Goal: Complete application form

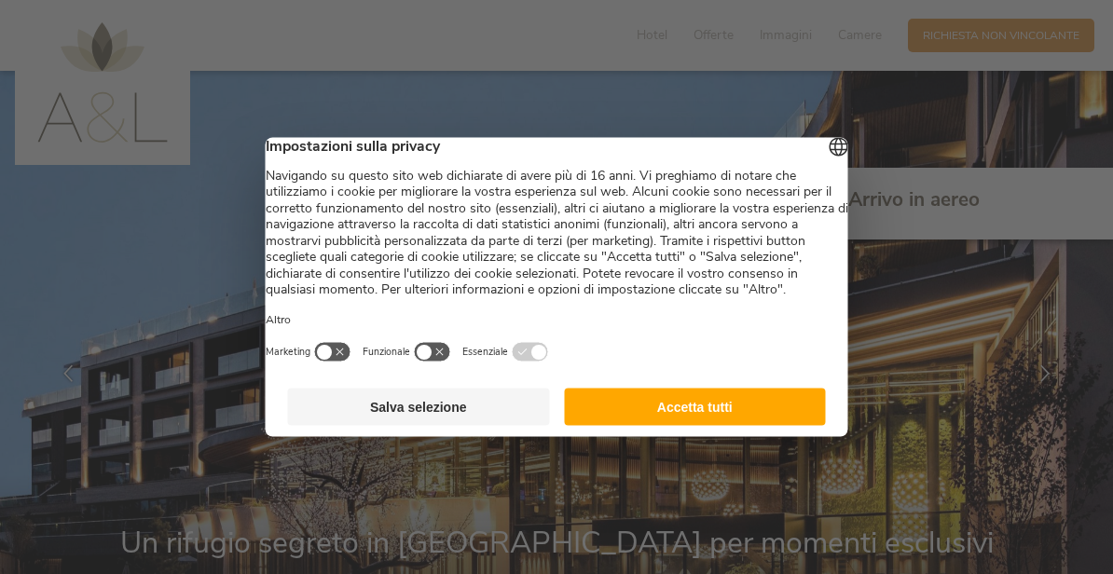
click at [445, 411] on button "Salva selezione" at bounding box center [419, 407] width 262 height 37
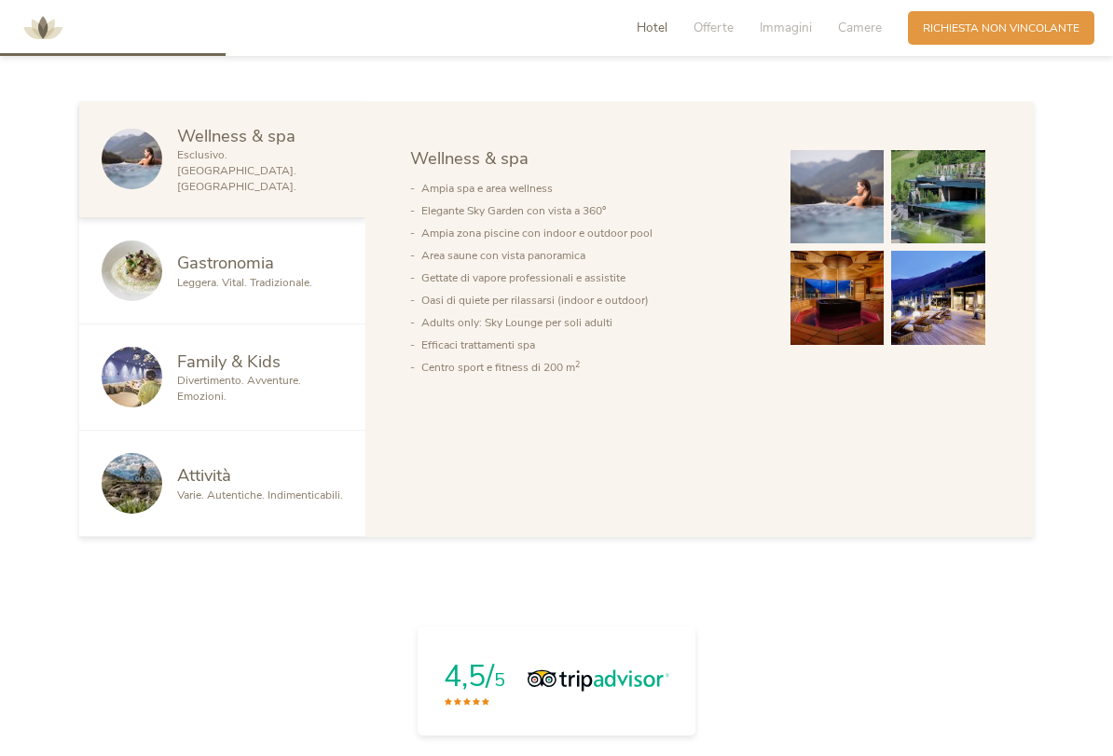
scroll to position [991, 0]
click at [225, 468] on span "Attività" at bounding box center [204, 473] width 54 height 23
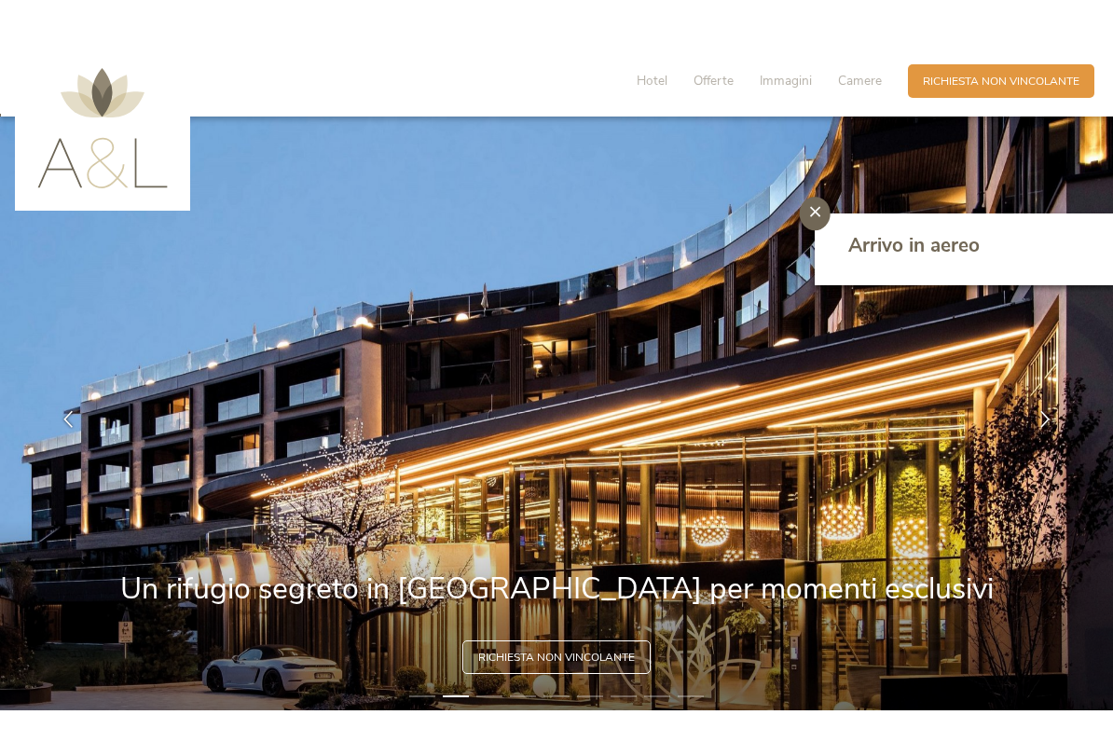
scroll to position [2, 0]
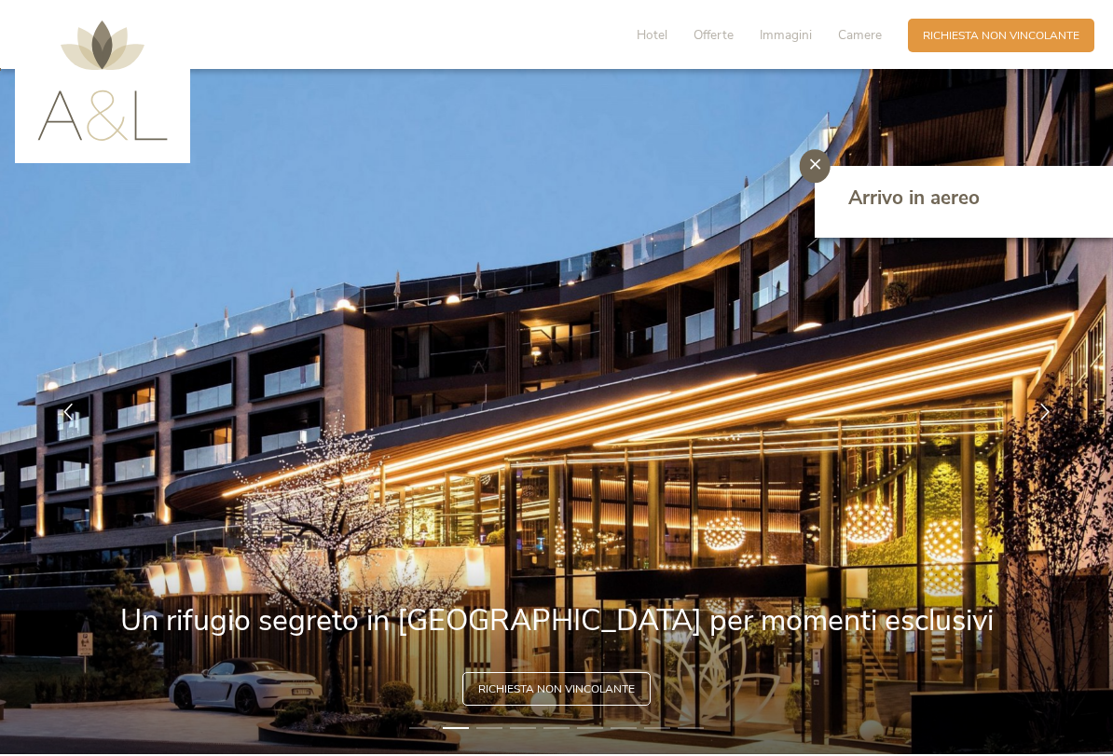
click at [1006, 48] on div "Richiesta [PERSON_NAME] non vincolante" at bounding box center [1001, 36] width 186 height 34
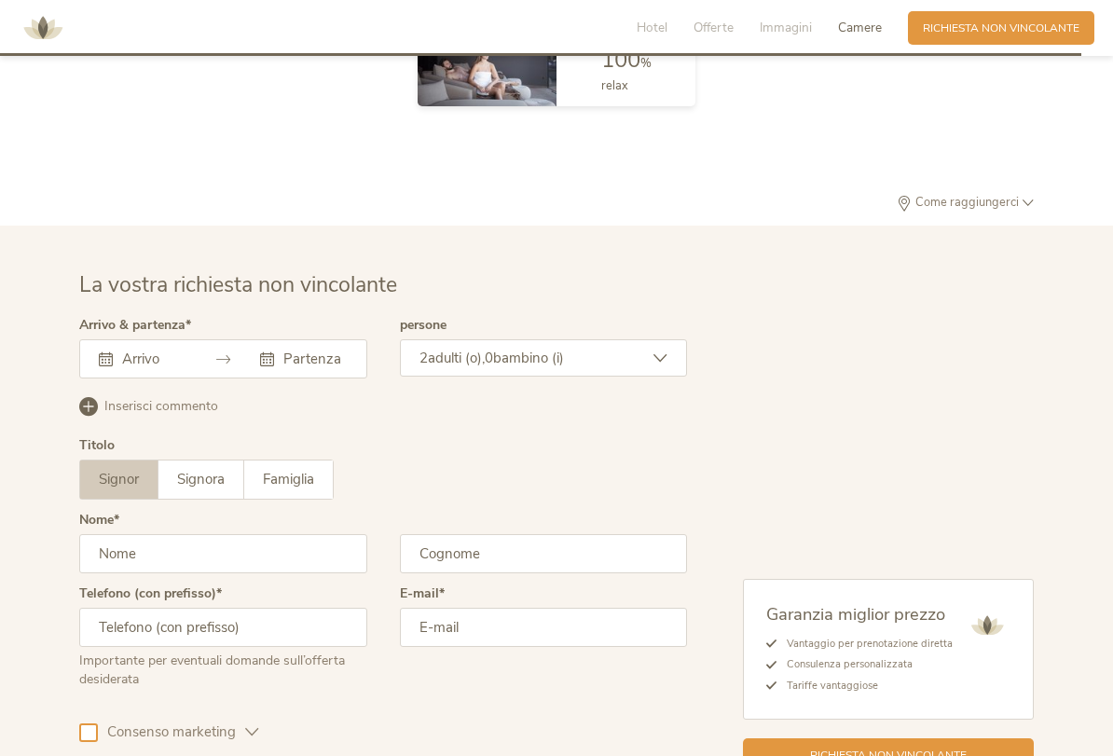
scroll to position [4543, 0]
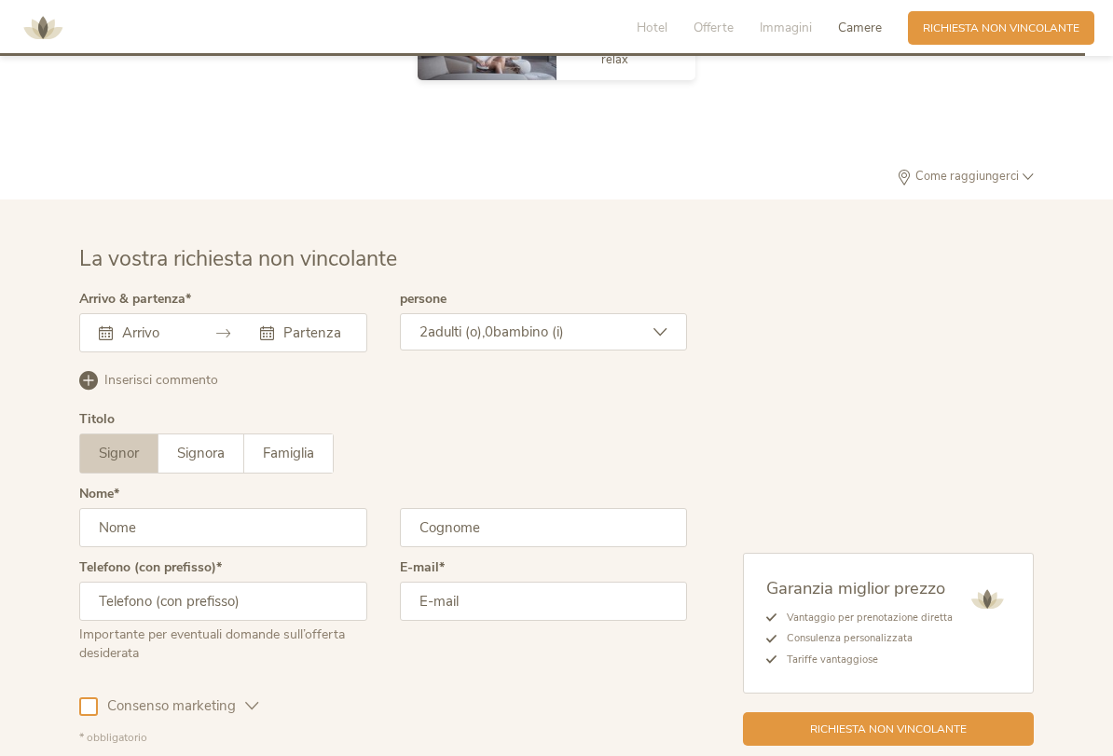
click at [150, 313] on div at bounding box center [223, 332] width 288 height 39
click at [164, 313] on div "[DATE] Lun Mar Mer Gio Ven Sab Dom 29 30 1 2 3 4 5 6 7 8 9 10 11 12 13 14 15 16…" at bounding box center [223, 332] width 288 height 39
click at [184, 316] on div "[DATE] Lun Mar Mer Gio Ven Sab Dom 29 30 1 2 3 4 5 6 7 8 9 10 11 12 13 14 15 16…" at bounding box center [223, 332] width 288 height 39
click at [196, 313] on div at bounding box center [223, 332] width 288 height 39
click at [118, 323] on input "text" at bounding box center [151, 332] width 68 height 19
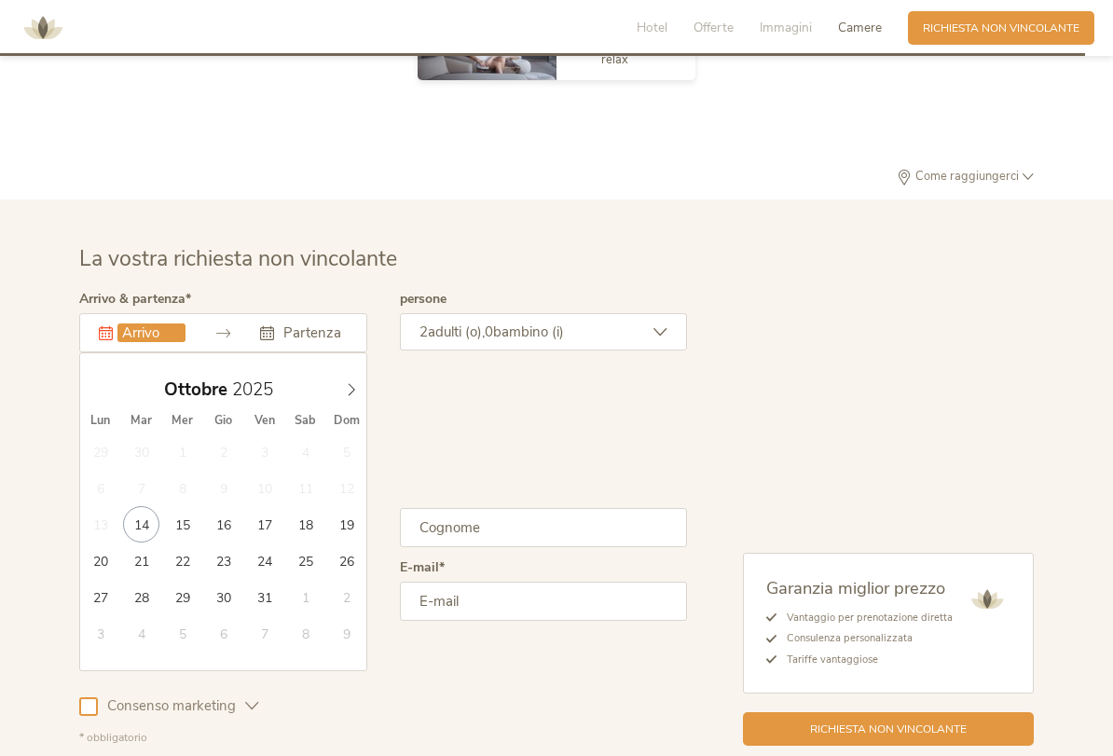
click at [355, 372] on span at bounding box center [351, 385] width 32 height 26
click at [353, 372] on span at bounding box center [351, 385] width 32 height 26
type input "[DATE]"
click at [319, 323] on input "text" at bounding box center [313, 332] width 68 height 19
click at [354, 383] on icon at bounding box center [351, 389] width 13 height 13
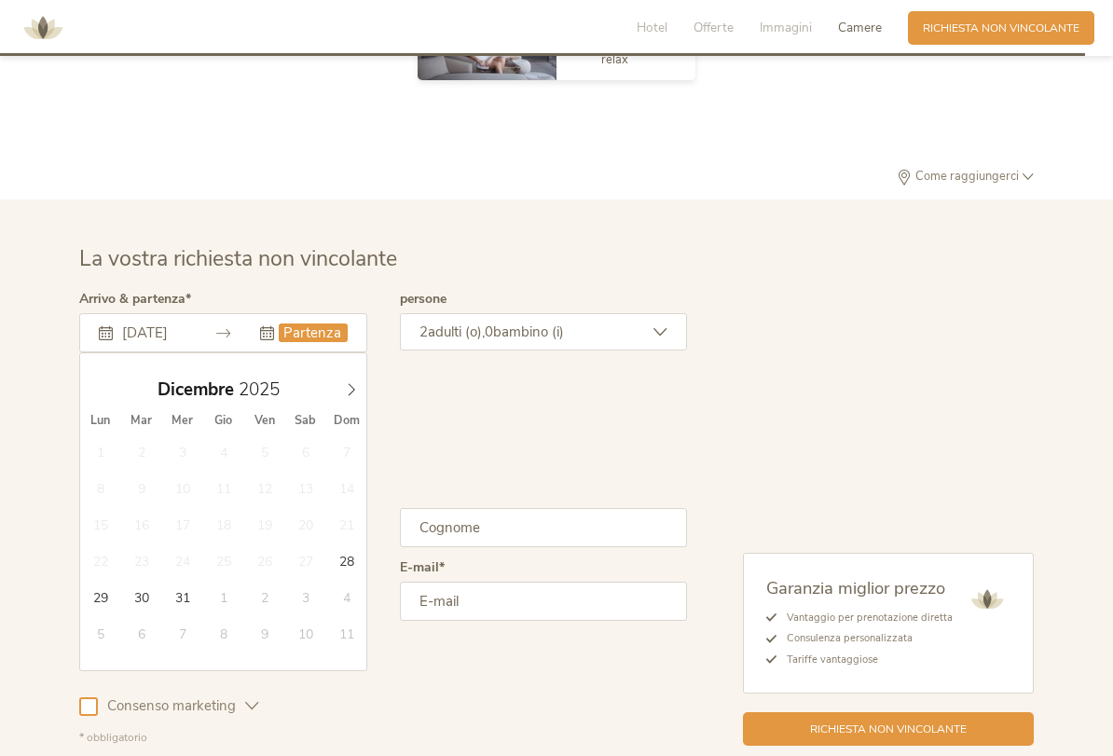
type input "2026"
type input "[DATE]"
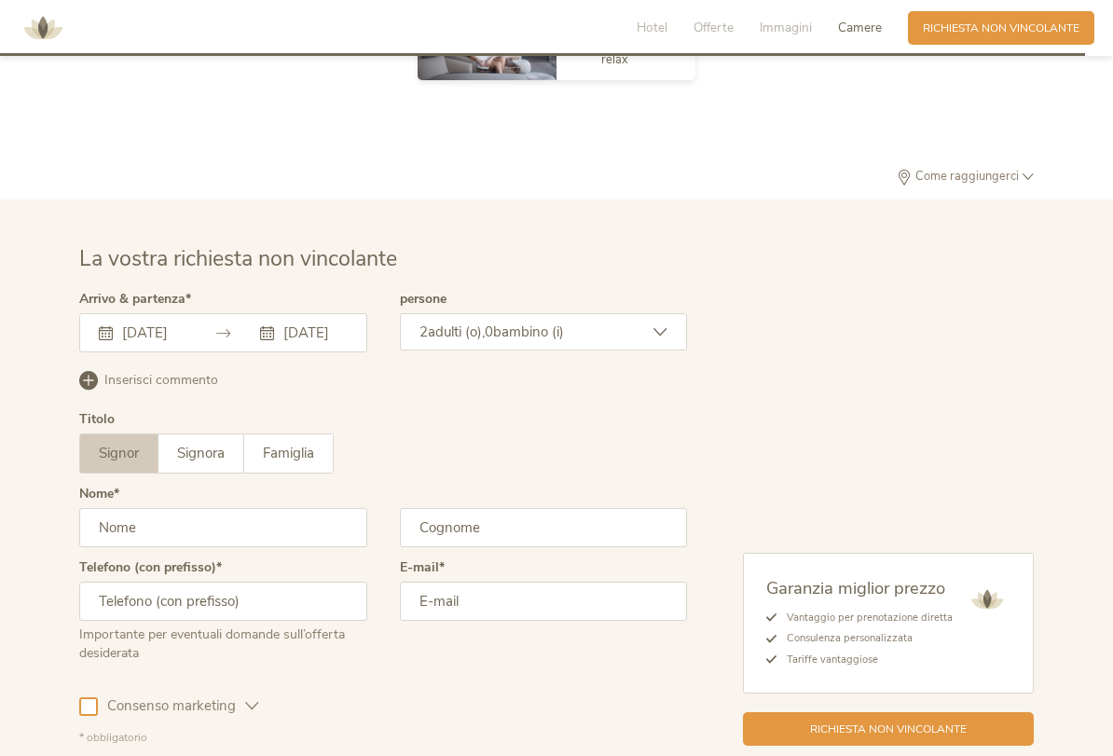
click at [560, 322] on span "bambino (i)" at bounding box center [528, 331] width 71 height 19
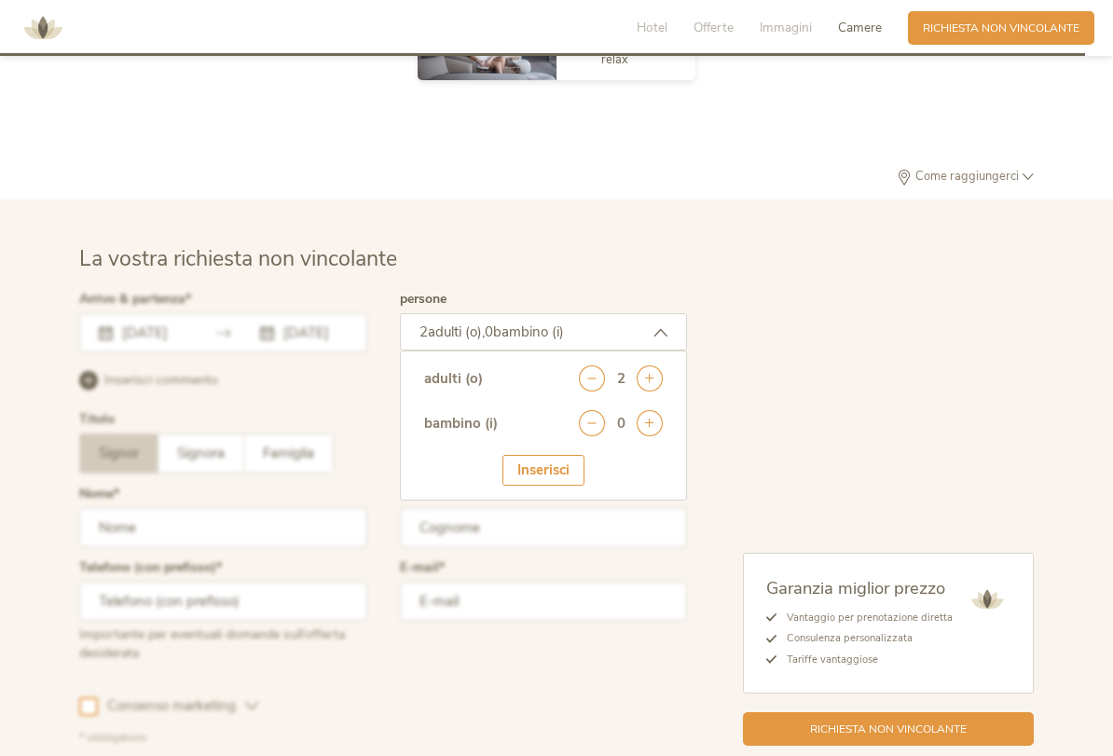
click at [658, 410] on icon at bounding box center [649, 423] width 26 height 26
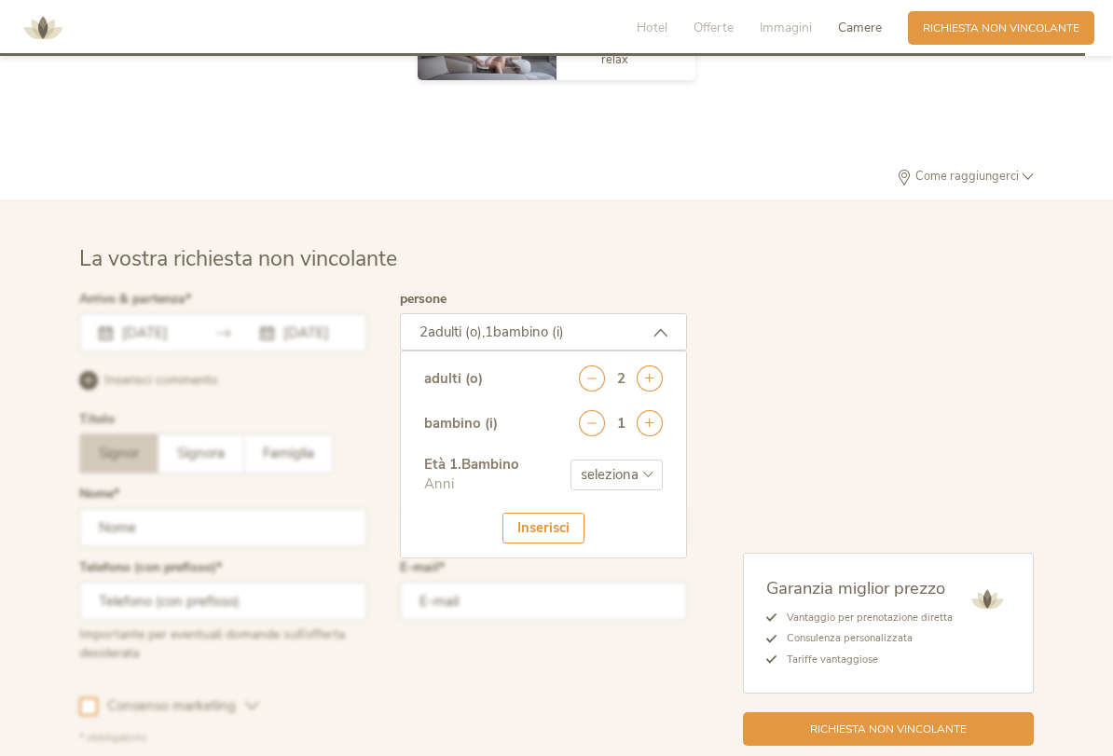
click at [628, 459] on select "seleziona 0 1 2 3 4 5 6 7 8 9 10 11 12 13 14 15 16 17" at bounding box center [616, 474] width 92 height 31
select select "10"
click at [557, 512] on div "Inserisci" at bounding box center [543, 527] width 82 height 31
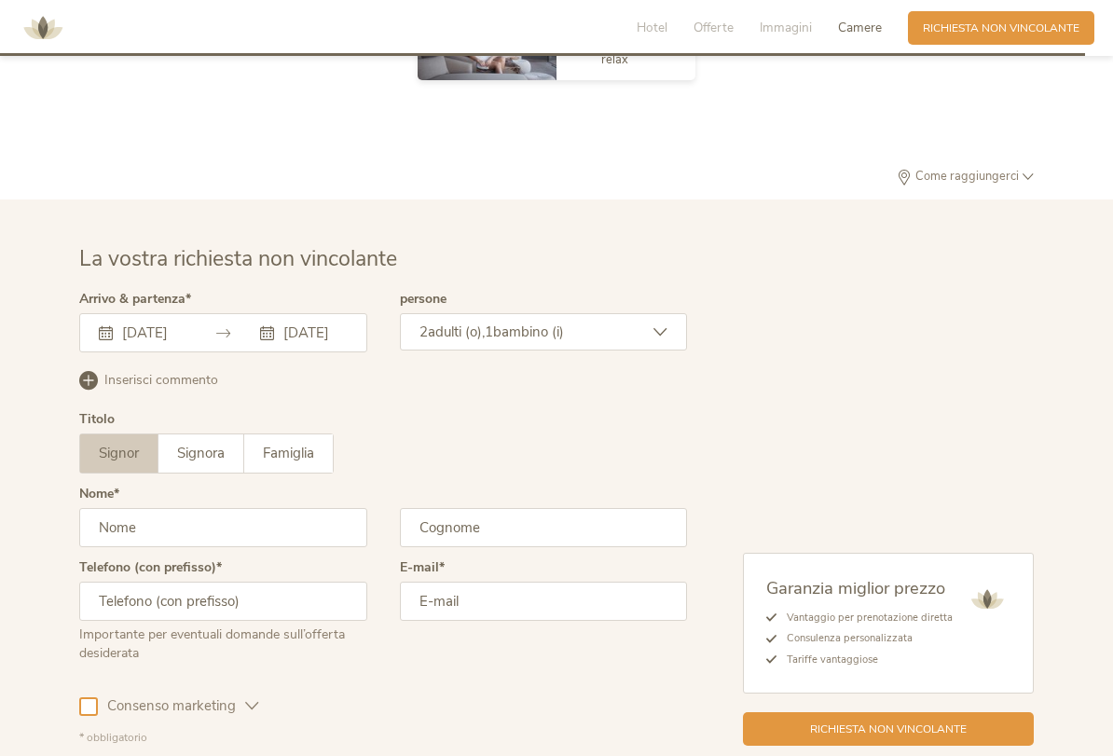
click at [177, 508] on input "text" at bounding box center [223, 527] width 288 height 39
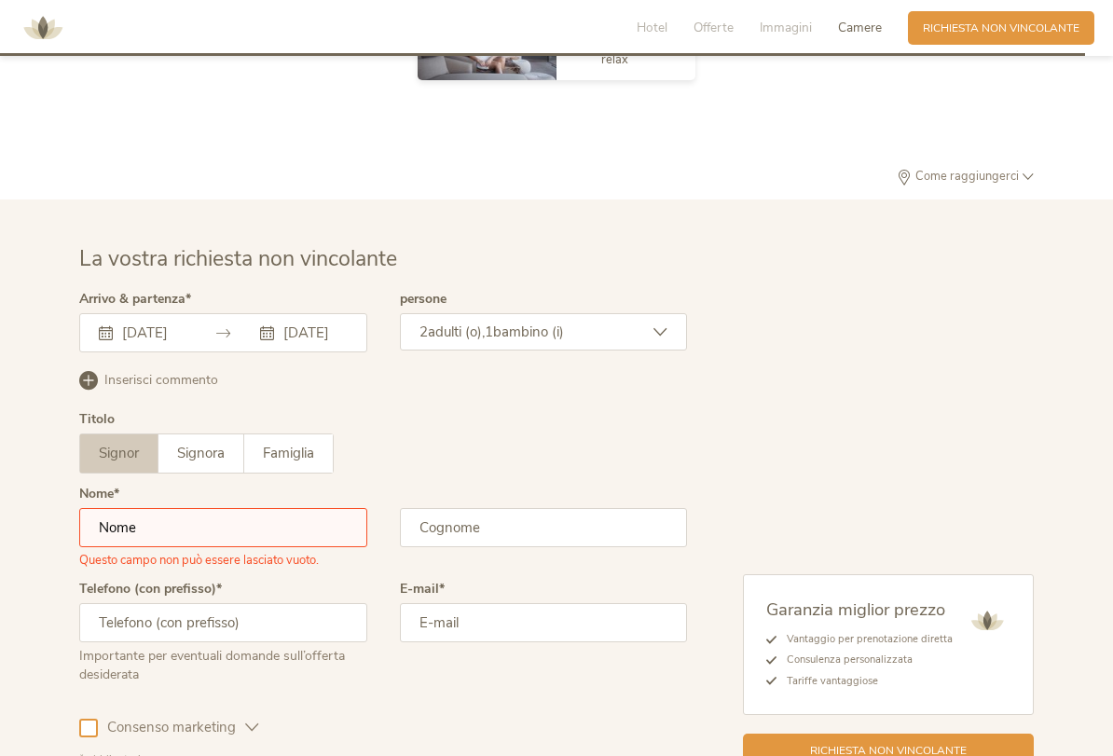
type input "[EMAIL_ADDRESS][DOMAIN_NAME]"
type input "Carnesecchi"
type input "[PERSON_NAME]"
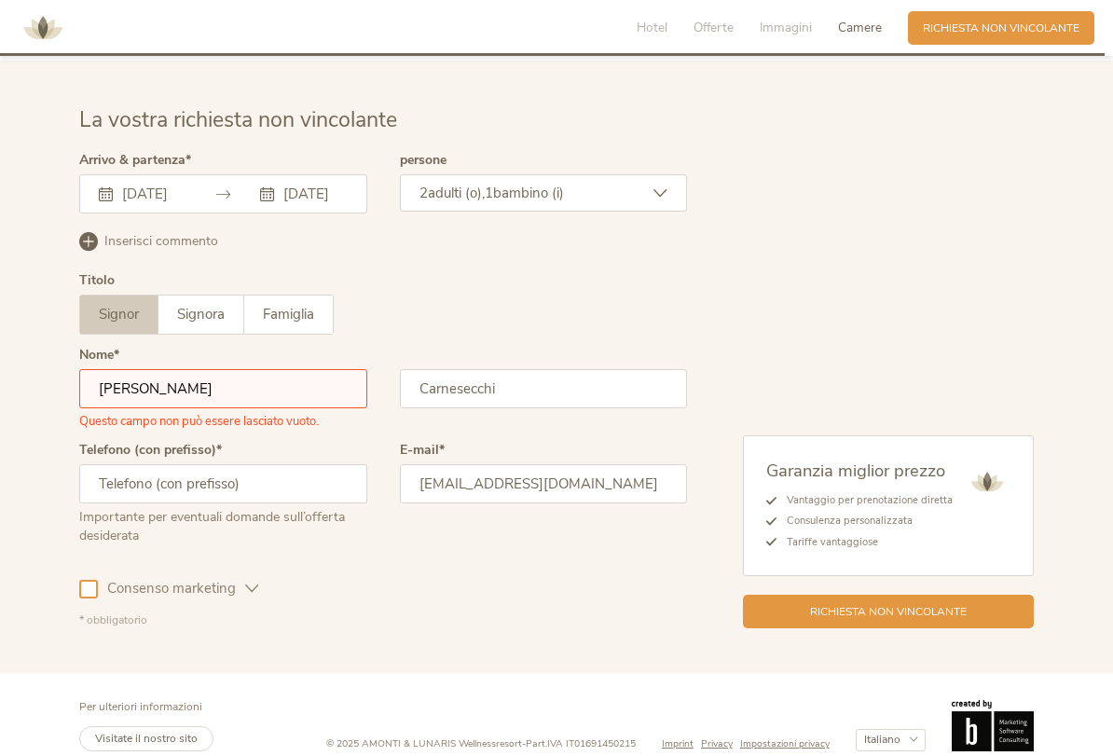
scroll to position [4680, 0]
click at [239, 372] on input "[PERSON_NAME]" at bounding box center [223, 390] width 288 height 39
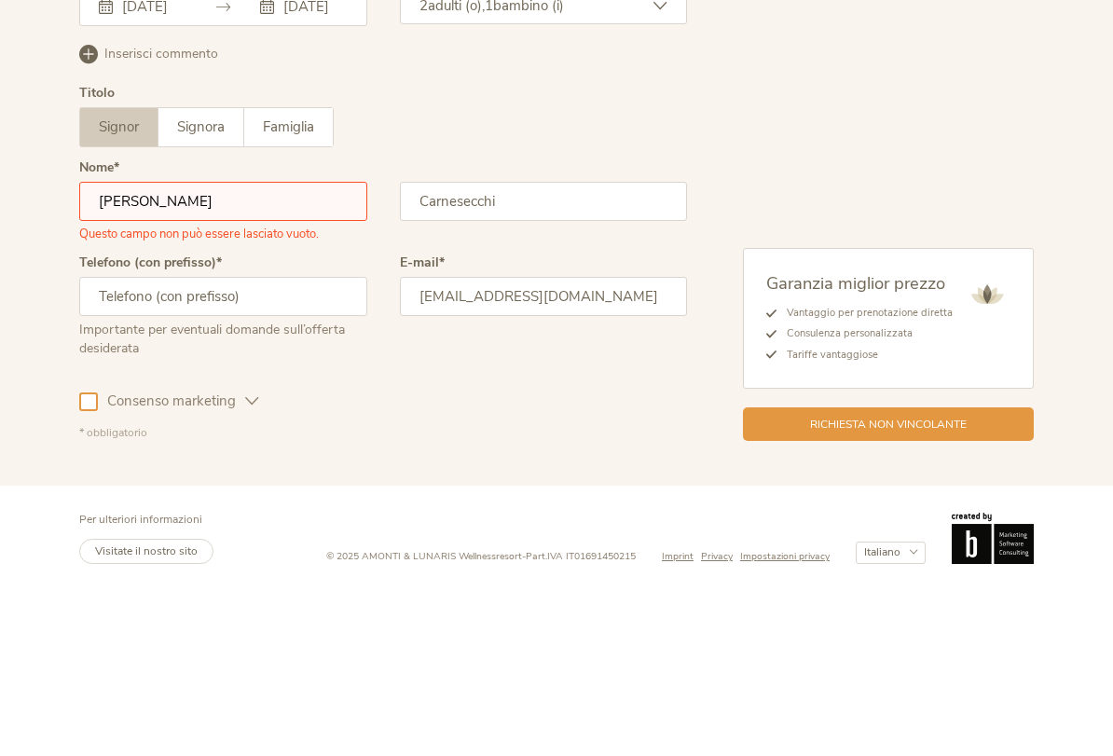
click at [235, 350] on div "Nome [PERSON_NAME] Questo campo non può essere lasciato vuoto." at bounding box center [223, 397] width 288 height 95
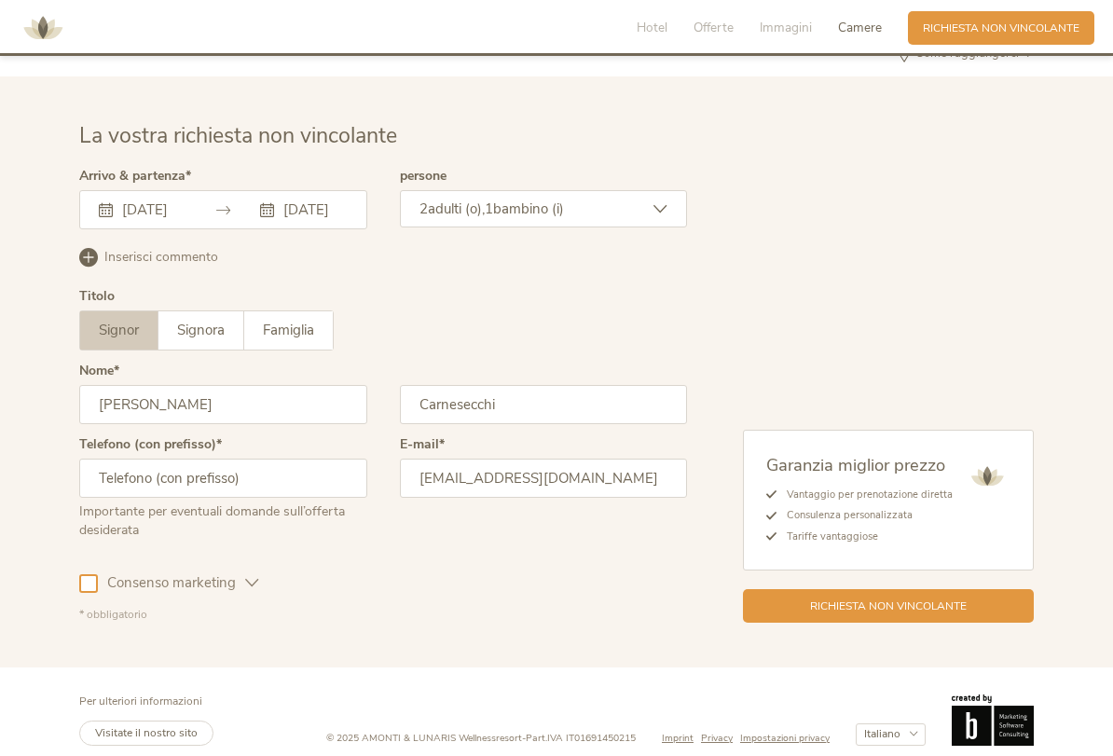
scroll to position [4658, 0]
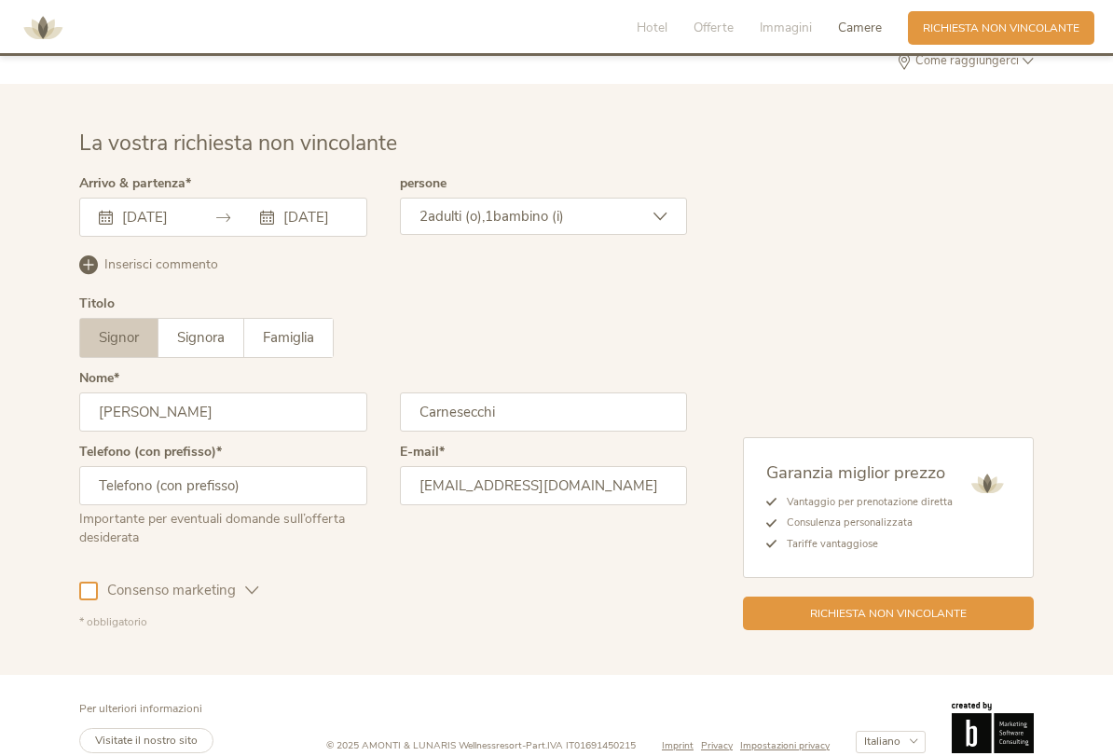
click at [902, 605] on div "Richiesta non vincolante" at bounding box center [888, 613] width 291 height 34
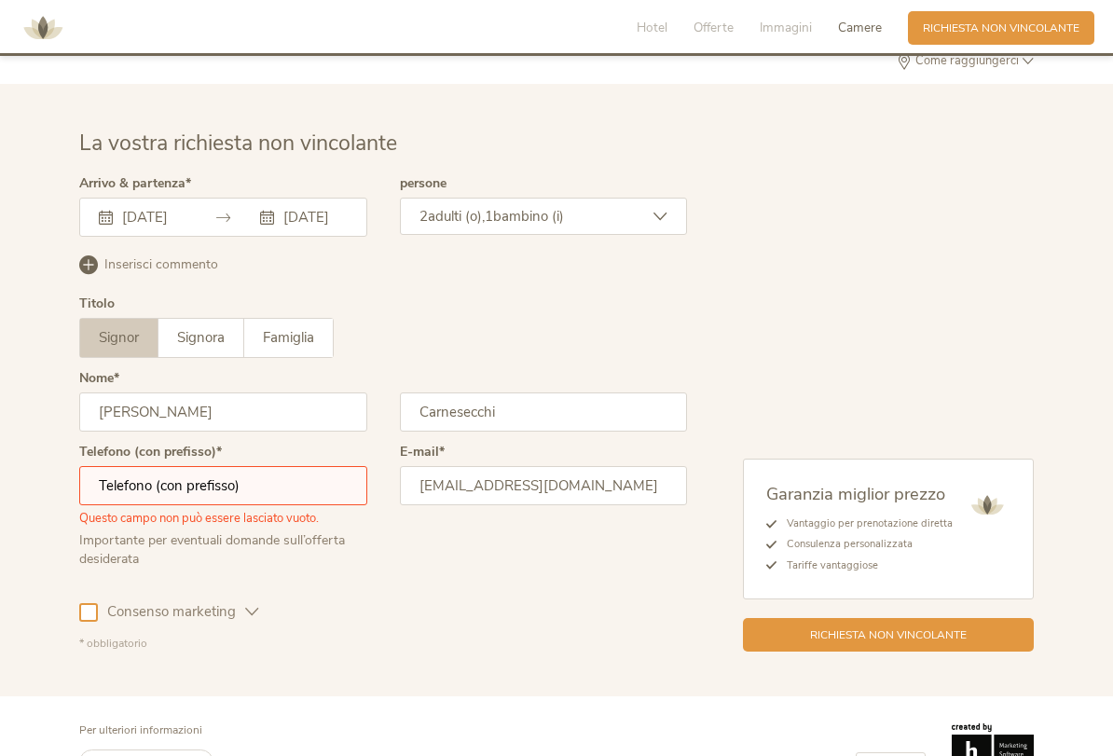
scroll to position [4680, 0]
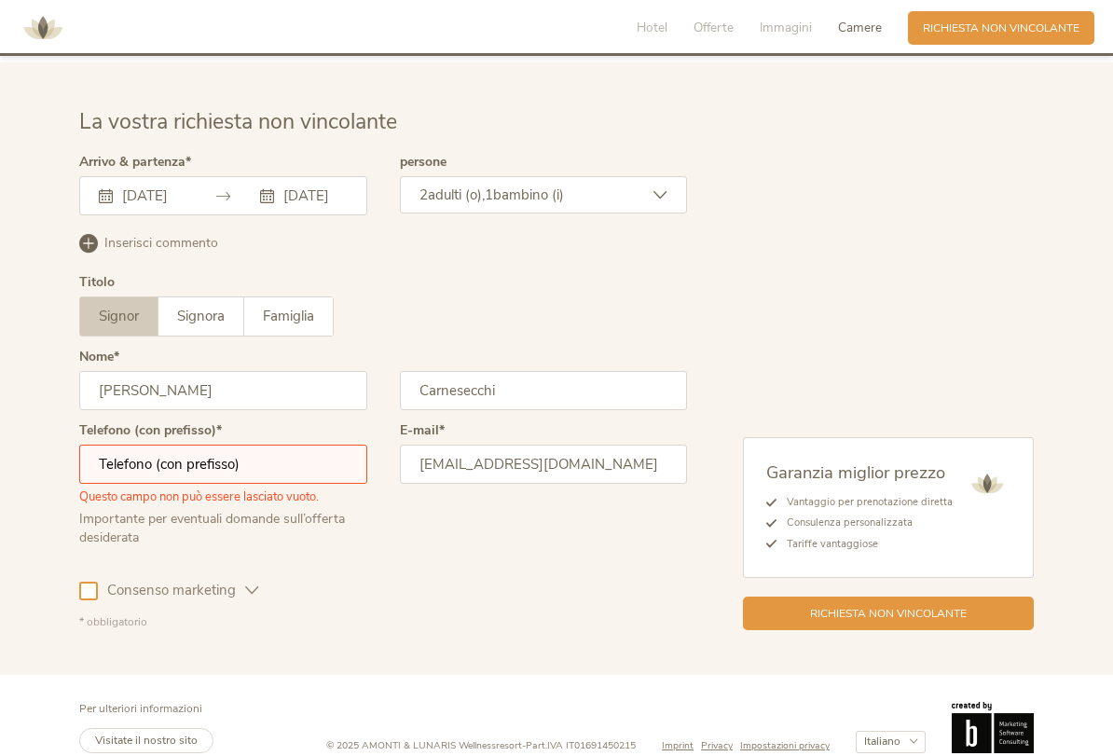
click at [98, 581] on span "Consenso marketing" at bounding box center [171, 591] width 147 height 20
click at [912, 606] on span "Richiesta non vincolante" at bounding box center [888, 614] width 157 height 16
click at [260, 454] on input "text" at bounding box center [223, 463] width 288 height 39
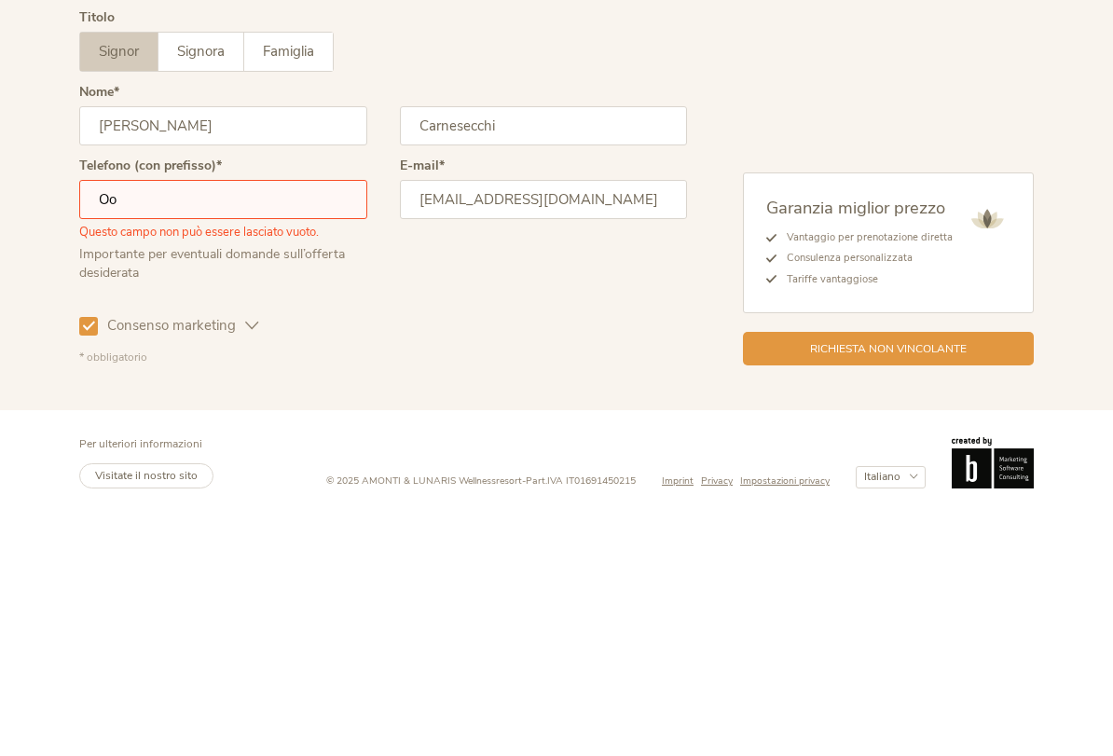
type input "O"
type input "000000000000000"
click at [547, 424] on div "E-mail [EMAIL_ADDRESS][DOMAIN_NAME]" at bounding box center [544, 492] width 288 height 136
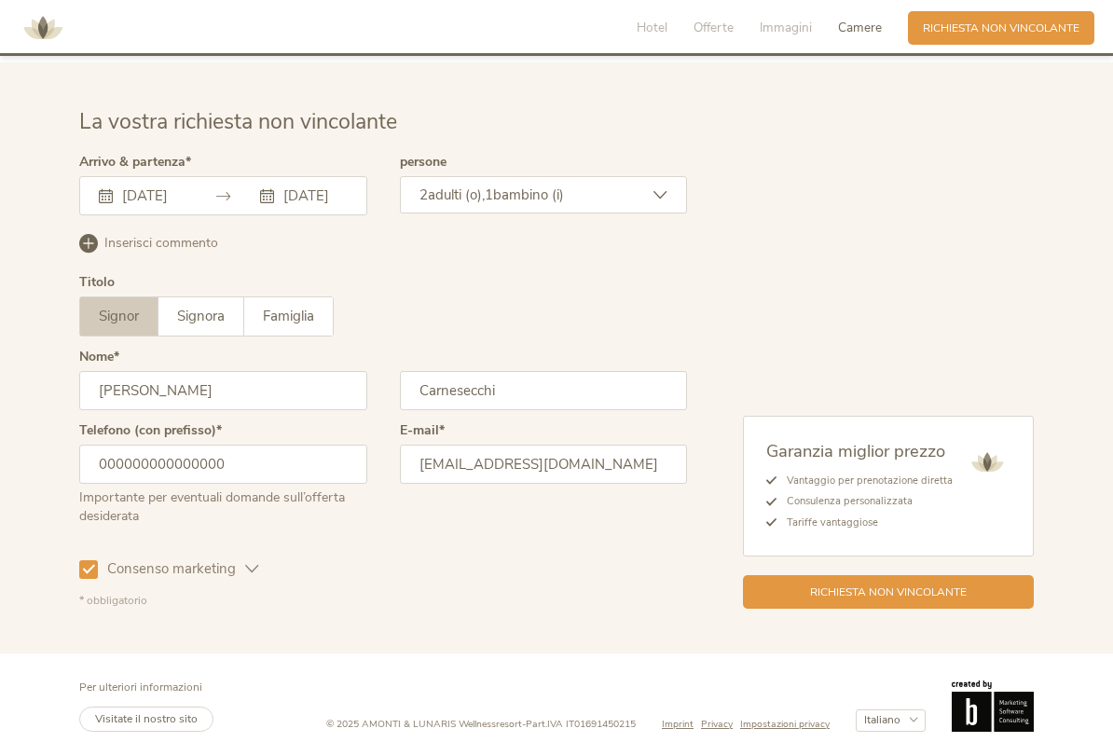
scroll to position [4658, 0]
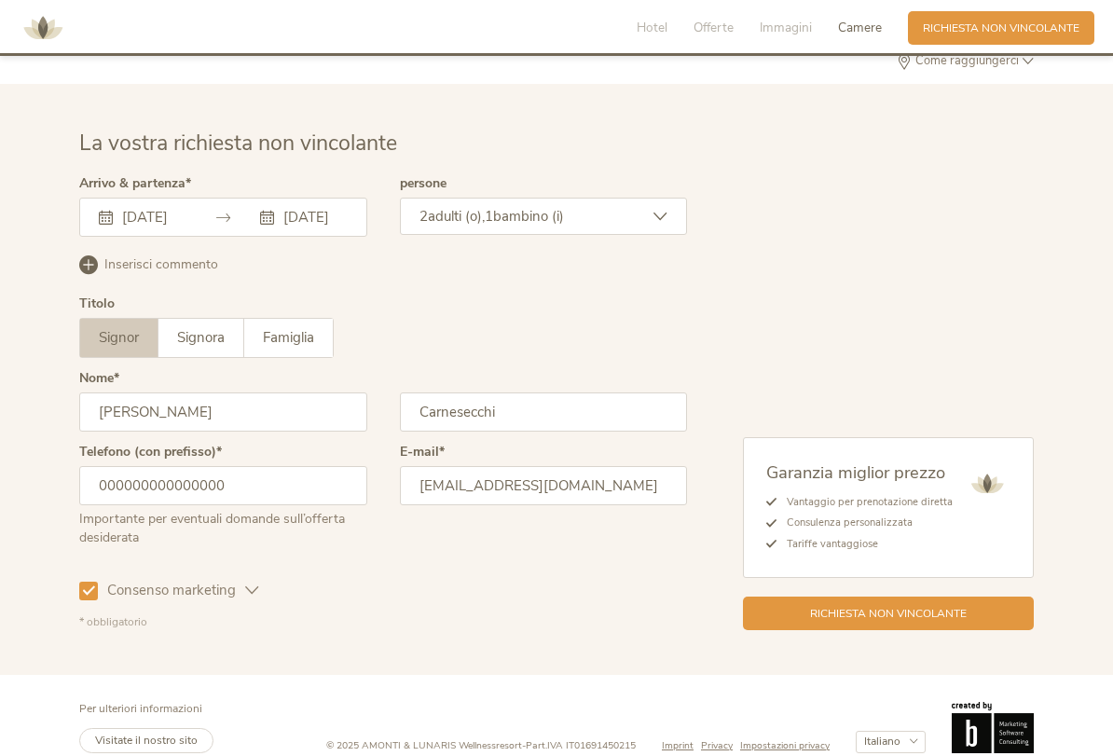
click at [915, 604] on div "Richiesta non vincolante" at bounding box center [888, 613] width 291 height 34
